Goal: Task Accomplishment & Management: Complete application form

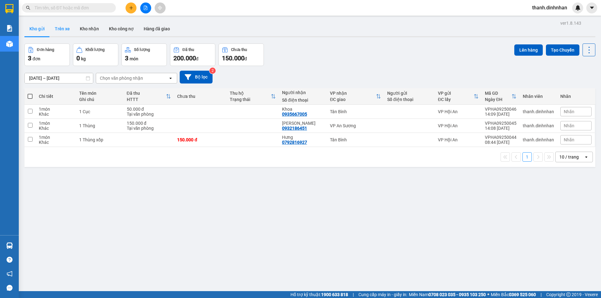
click at [62, 32] on button "Trên xe" at bounding box center [62, 28] width 25 height 15
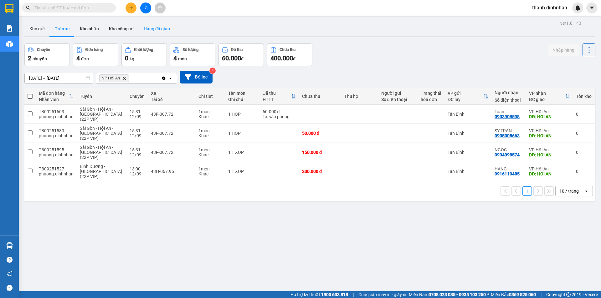
click at [160, 33] on button "Hàng đã giao" at bounding box center [157, 28] width 36 height 15
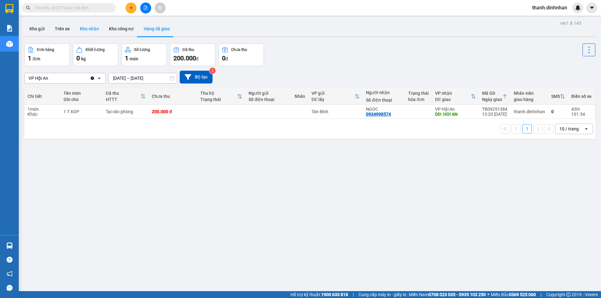
click at [84, 32] on button "Kho nhận" at bounding box center [89, 28] width 29 height 15
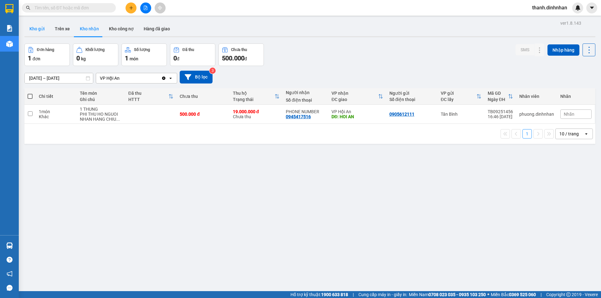
click at [30, 30] on button "Kho gửi" at bounding box center [36, 28] width 25 height 15
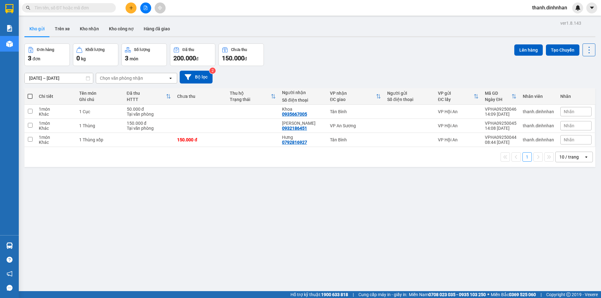
click at [76, 9] on input "text" at bounding box center [71, 7] width 74 height 7
click at [55, 10] on input "text" at bounding box center [71, 7] width 74 height 7
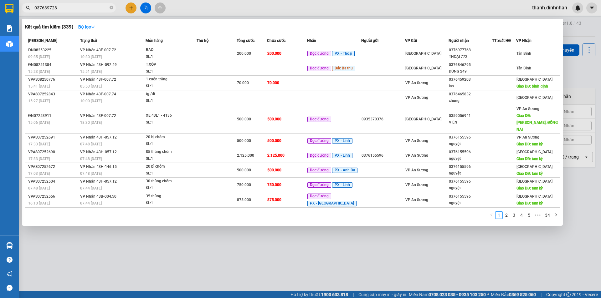
type input "0376397288"
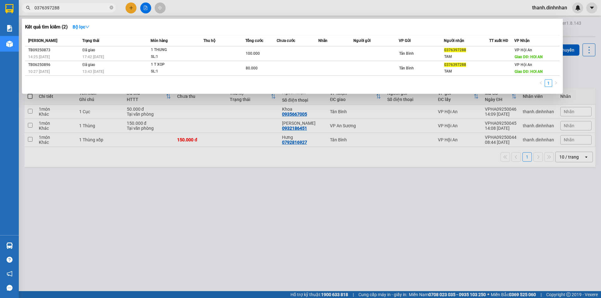
drag, startPoint x: 69, startPoint y: 5, endPoint x: 20, endPoint y: 16, distance: 50.7
click at [20, 13] on div "Kết quả tìm kiếm ( 2 ) Bộ lọc Mã ĐH Trạng thái Món hàng Thu hộ Tổng cước Chưa c…" at bounding box center [61, 8] width 122 height 11
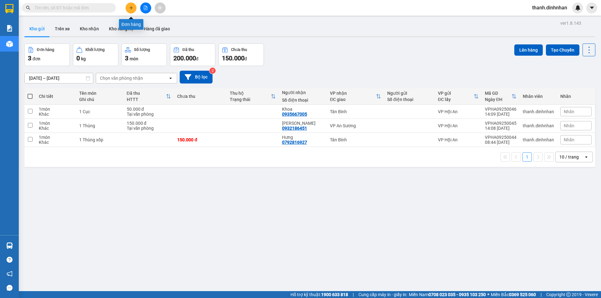
click at [129, 12] on button at bounding box center [131, 8] width 11 height 11
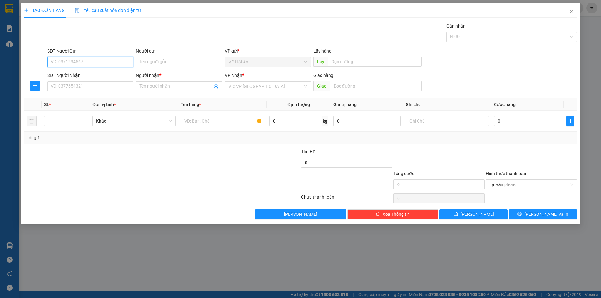
click at [65, 62] on input "SĐT Người Gửi" at bounding box center [90, 62] width 86 height 10
paste input "0376397288"
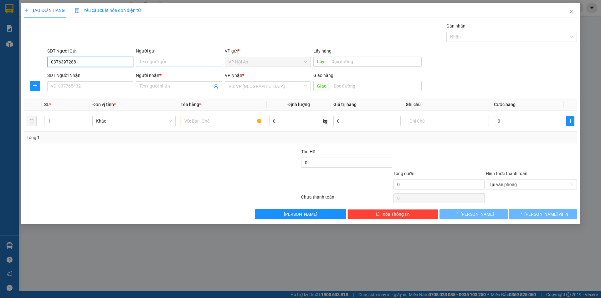
type input "0376397288"
click at [164, 61] on input "Người gửi" at bounding box center [179, 62] width 86 height 10
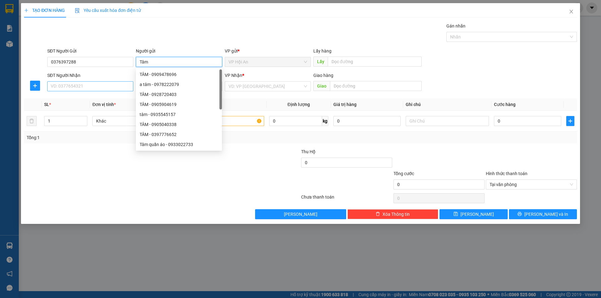
type input "Tâm"
click at [85, 86] on input "SĐT Người Nhận" at bounding box center [90, 86] width 86 height 10
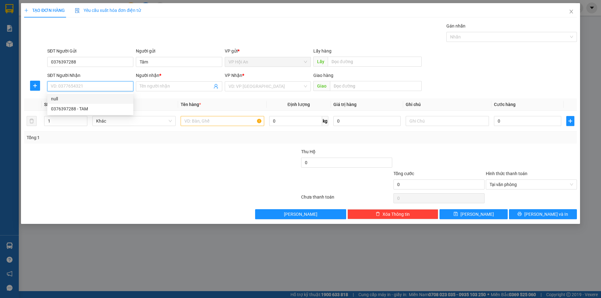
click at [73, 87] on input "SĐT Người Nhận" at bounding box center [90, 86] width 86 height 10
type input "0382620162"
click at [162, 83] on input "Người nhận *" at bounding box center [176, 86] width 72 height 7
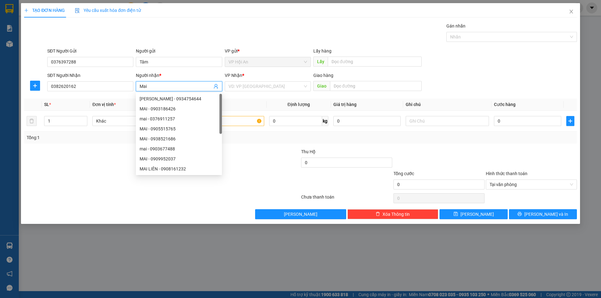
type input "Mai"
click at [247, 81] on div "VP Nhận *" at bounding box center [268, 76] width 86 height 9
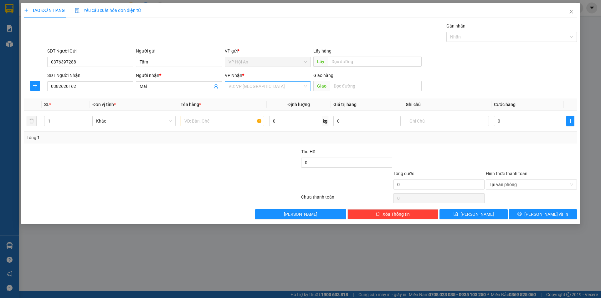
click at [246, 85] on input "search" at bounding box center [266, 86] width 74 height 9
click at [247, 100] on div "Tân Bình" at bounding box center [268, 98] width 79 height 7
click at [222, 126] on input "text" at bounding box center [222, 121] width 83 height 10
click at [222, 126] on input "1 Bao" at bounding box center [222, 121] width 83 height 10
type input "1 Bao nhỏ"
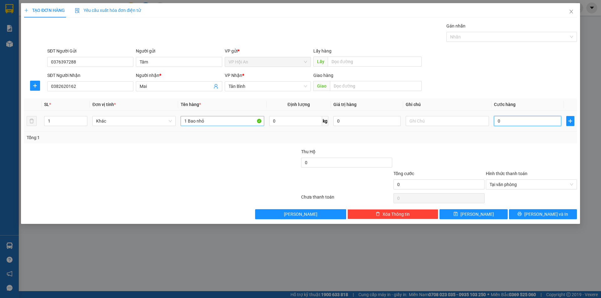
type input "5"
type input "50"
type input "500"
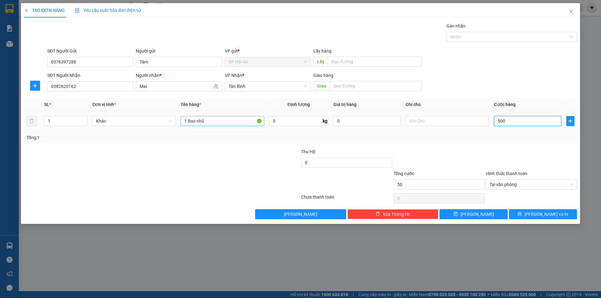
type input "500"
type input "5.000"
type input "50.000"
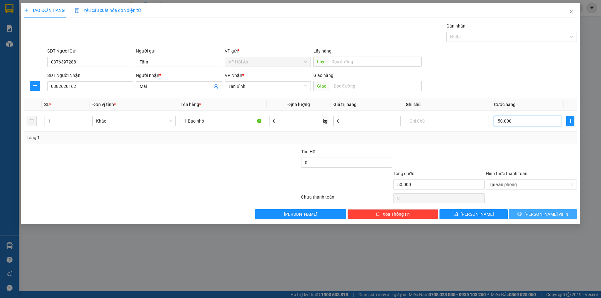
type input "50.000"
click at [548, 214] on span "[PERSON_NAME] và In" at bounding box center [546, 214] width 44 height 7
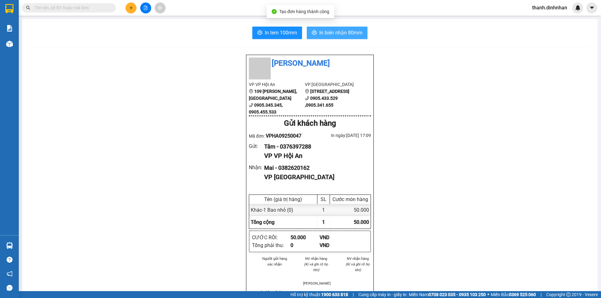
click at [320, 30] on span "In biên nhận 80mm" at bounding box center [340, 33] width 43 height 8
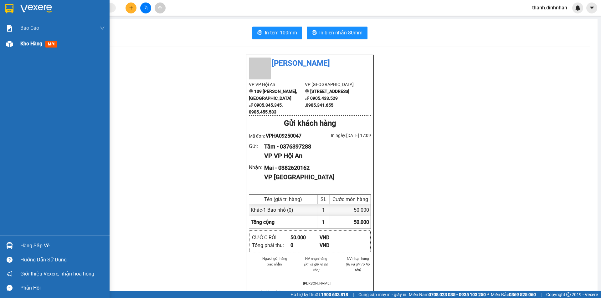
click at [25, 47] on span "Kho hàng" at bounding box center [31, 44] width 22 height 6
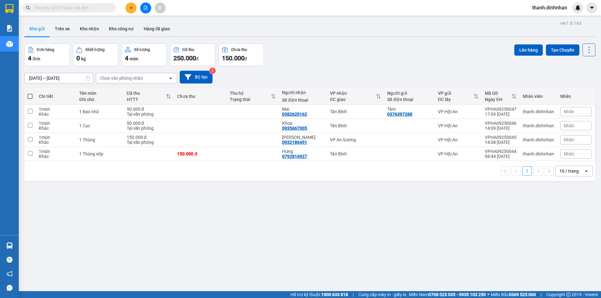
click at [281, 224] on div "ver 1.8.143 Kho gửi Trên xe Kho nhận Kho công nợ Hàng đã giao Đơn hàng 4 đơn Kh…" at bounding box center [310, 168] width 576 height 298
click at [37, 33] on button "Kho gửi" at bounding box center [36, 28] width 25 height 15
click at [294, 114] on div "0382620162" at bounding box center [294, 114] width 25 height 5
copy div "0382620162"
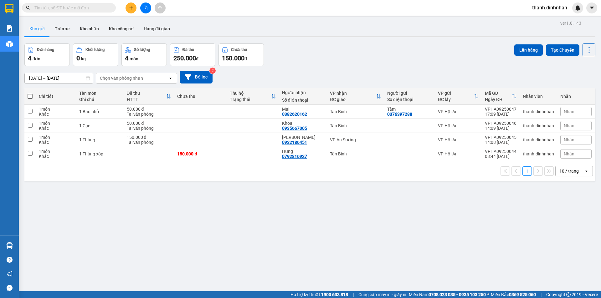
click at [196, 211] on div "ver 1.8.143 Kho gửi Trên xe Kho nhận Kho công nợ Hàng đã giao Đơn hàng 4 đơn Kh…" at bounding box center [310, 168] width 576 height 298
click at [62, 27] on button "Trên xe" at bounding box center [62, 28] width 25 height 15
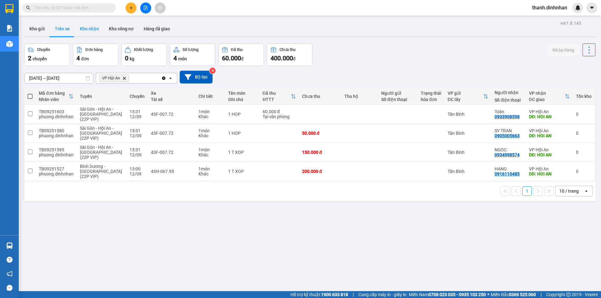
click at [80, 26] on button "Kho nhận" at bounding box center [89, 28] width 29 height 15
type input "[DATE] – [DATE]"
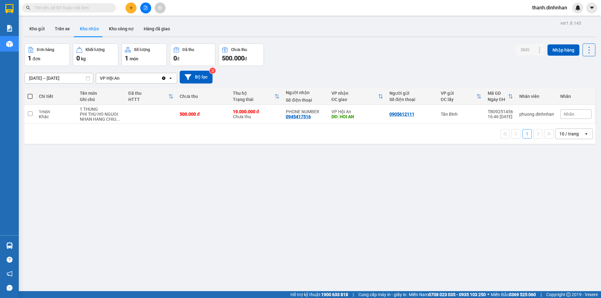
click at [368, 223] on div "ver 1.8.143 Kho gửi Trên xe Kho nhận Kho công nợ Hàng đã giao Đơn hàng 1 đơn Kh…" at bounding box center [310, 168] width 576 height 298
click at [146, 27] on button "Hàng đã giao" at bounding box center [157, 28] width 36 height 15
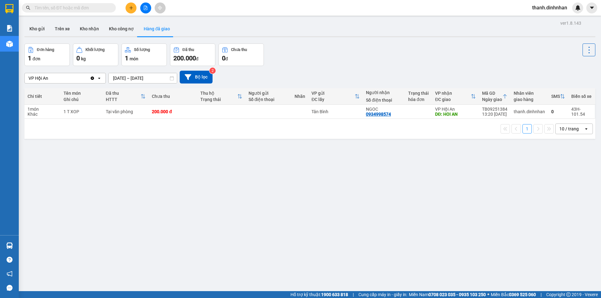
click at [101, 152] on div "ver 1.8.143 Kho gửi Trên xe Kho nhận Kho công nợ Hàng đã giao Đơn hàng 1 đơn Kh…" at bounding box center [310, 168] width 576 height 298
click at [37, 29] on button "Kho gửi" at bounding box center [36, 28] width 25 height 15
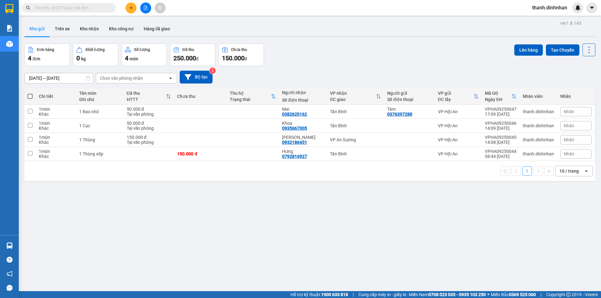
click at [147, 214] on div "ver 1.8.143 Kho gửi Trên xe Kho nhận Kho công nợ Hàng đã giao Đơn hàng 4 đơn Kh…" at bounding box center [310, 168] width 576 height 298
click at [66, 28] on button "Trên xe" at bounding box center [62, 28] width 25 height 15
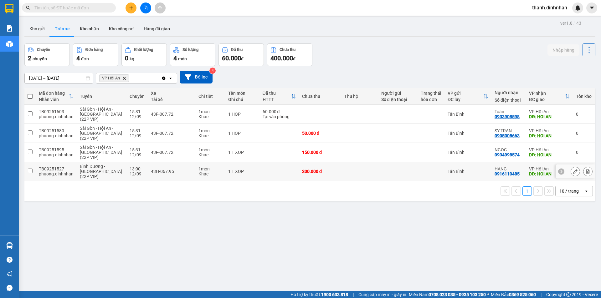
click at [497, 174] on div "0916110485" at bounding box center [507, 174] width 25 height 5
copy div "0916110485"
click at [404, 264] on div "ver 1.8.143 Kho gửi Trên xe Kho nhận Kho công nợ Hàng đã giao Chuyến 2 chuyến Đ…" at bounding box center [310, 168] width 576 height 298
click at [43, 4] on input "text" at bounding box center [71, 7] width 74 height 7
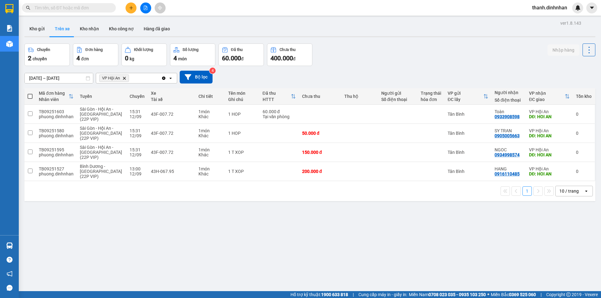
paste input "0916110485"
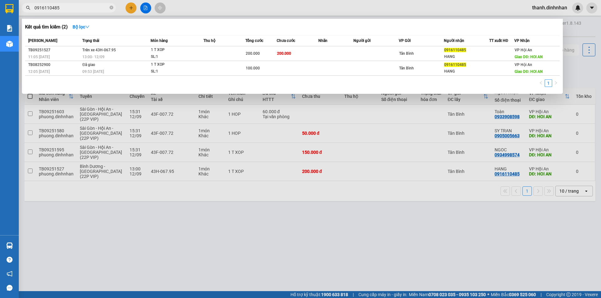
type input "0916110485"
click at [258, 250] on div at bounding box center [300, 149] width 601 height 298
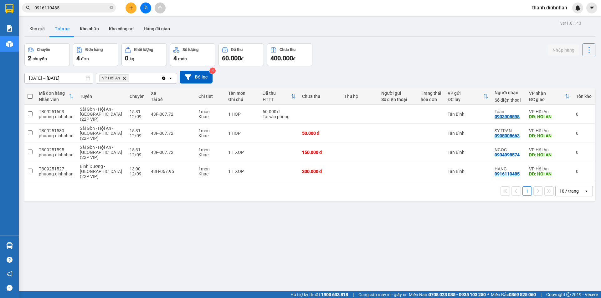
click at [357, 64] on div "Chuyến 2 chuyến Đơn hàng 4 đơn Khối lượng 0 kg Số lượng 4 món Đã thu 60.000 đ C…" at bounding box center [309, 55] width 571 height 23
click at [199, 218] on div "ver 1.8.143 Kho gửi Trên xe Kho nhận Kho công nợ Hàng đã giao Chuyến 2 chuyến Đ…" at bounding box center [310, 168] width 576 height 298
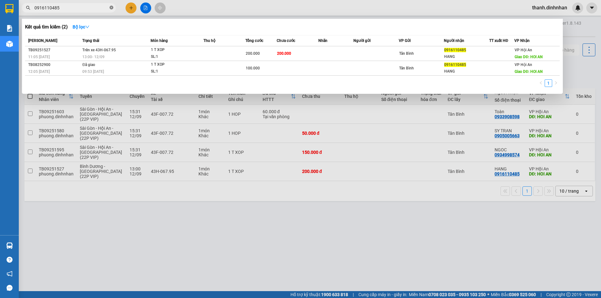
click at [111, 10] on span at bounding box center [112, 8] width 4 height 6
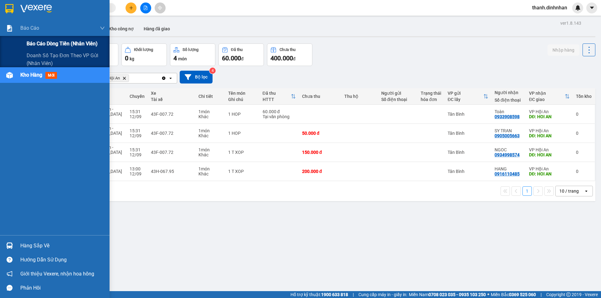
click at [26, 40] on div "Báo cáo dòng tiền (nhân viên)" at bounding box center [55, 44] width 110 height 16
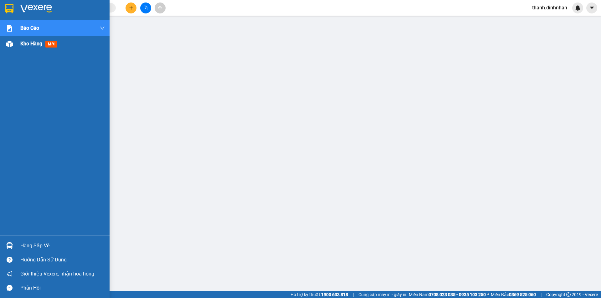
click at [12, 45] on img at bounding box center [9, 44] width 7 height 7
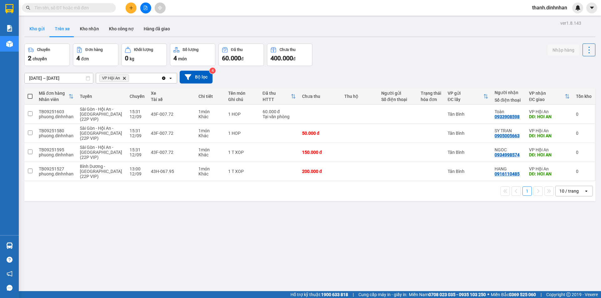
click at [41, 28] on button "Kho gửi" at bounding box center [36, 28] width 25 height 15
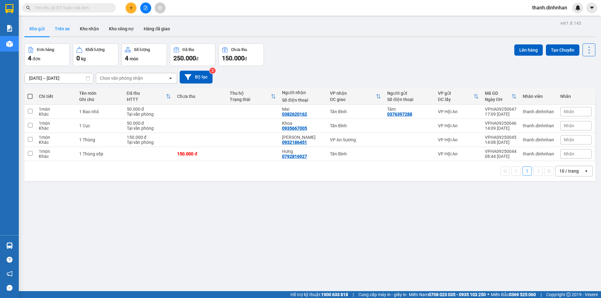
click at [64, 31] on button "Trên xe" at bounding box center [62, 28] width 25 height 15
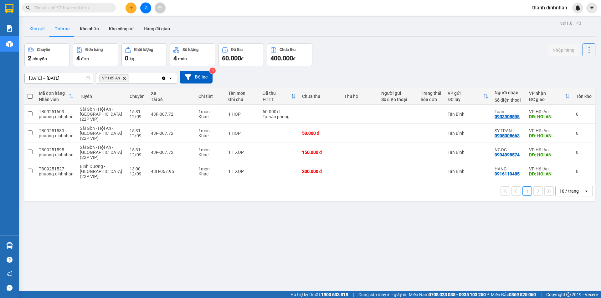
click at [29, 32] on button "Kho gửi" at bounding box center [36, 28] width 25 height 15
